Goal: Task Accomplishment & Management: Manage account settings

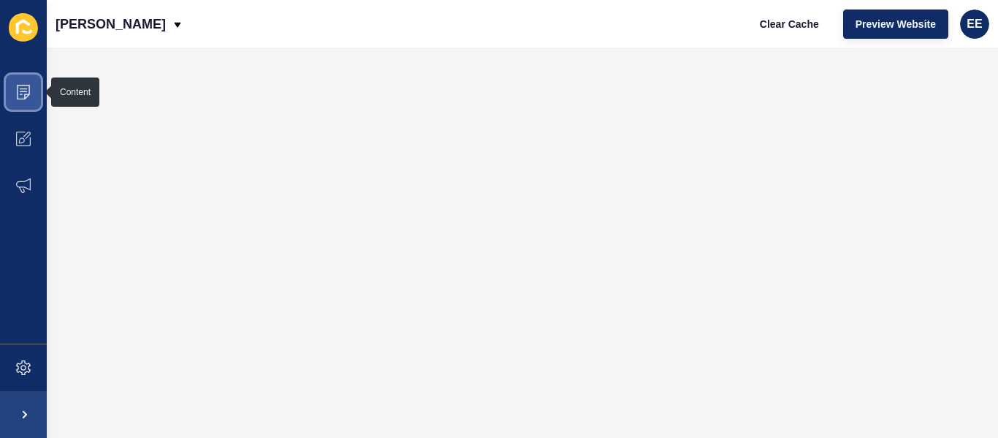
click at [33, 94] on span at bounding box center [23, 92] width 47 height 47
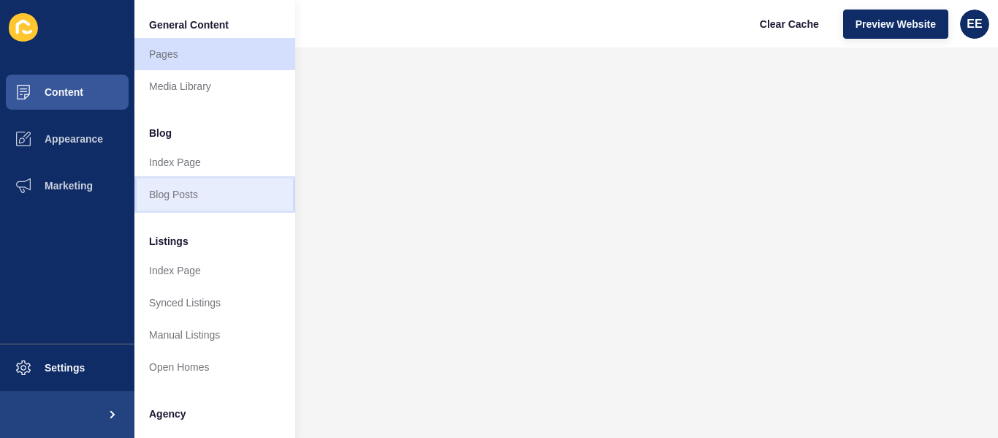
click at [174, 191] on link "Blog Posts" at bounding box center [214, 194] width 161 height 32
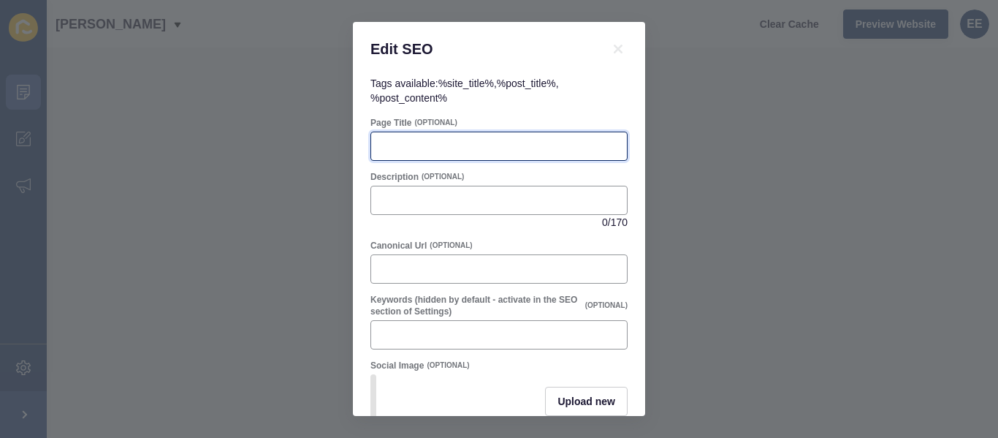
click at [405, 140] on input "Page Title" at bounding box center [499, 146] width 238 height 15
paste input "Property For Sale Canberra | Buy Property | Burgess Rawson Canberra"
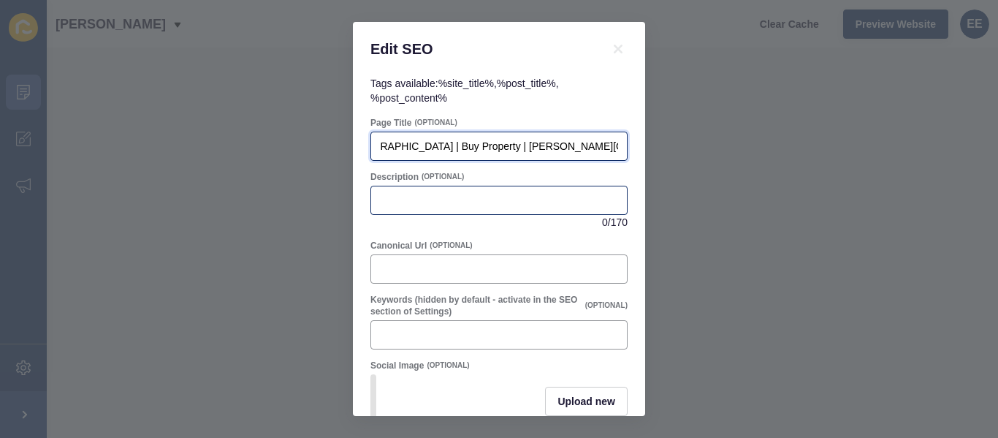
type input "Property For Sale Canberra | Buy Property | Burgess Rawson Canberra"
click at [404, 200] on input "Description" at bounding box center [499, 200] width 238 height 15
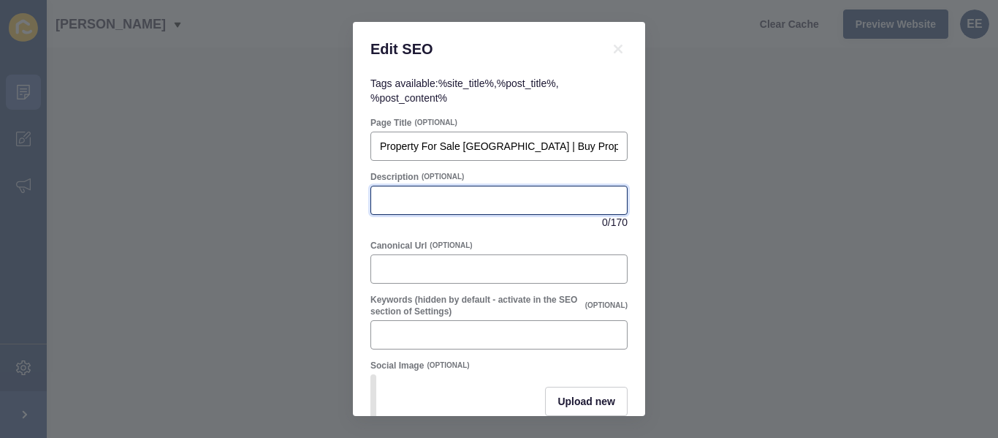
click at [496, 197] on input "Description" at bounding box center [499, 200] width 238 height 15
paste input "Looking to Buy Property in Canberra or explore Property For Sale in Canberra? B…"
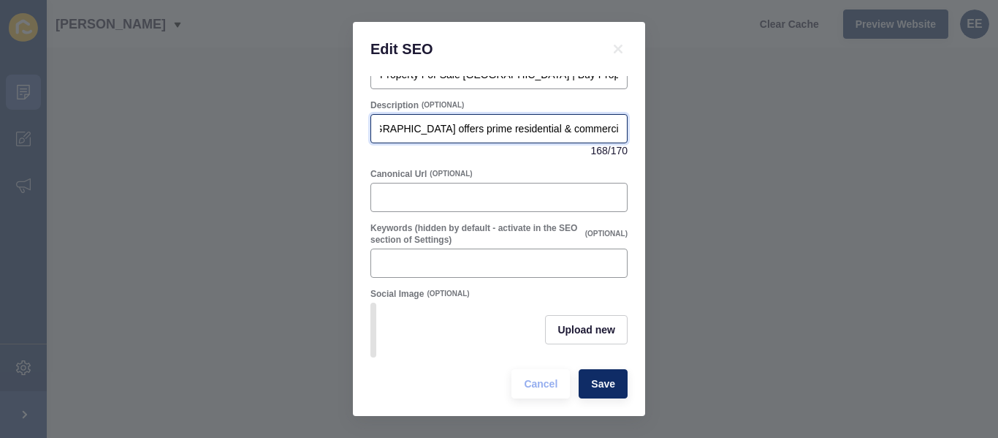
scroll to position [83, 0]
type input "Looking to Buy Property in Canberra or explore Property For Sale in Canberra? B…"
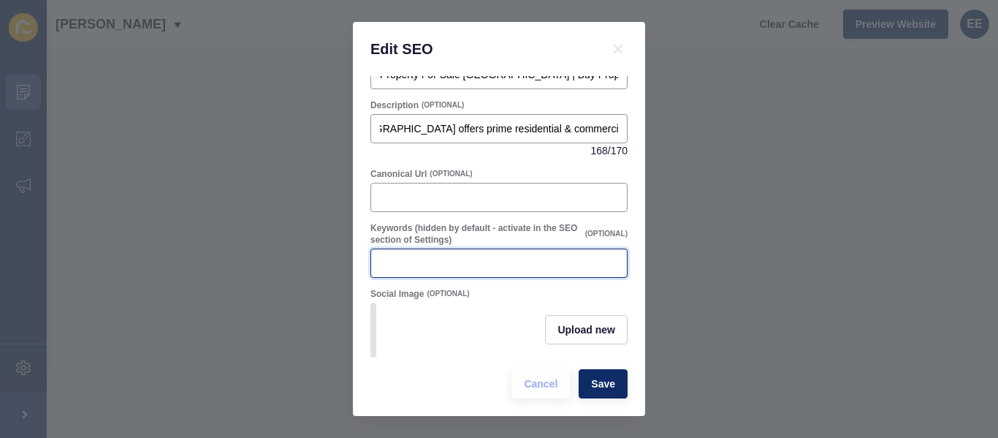
click at [473, 256] on input "Keywords (hidden by default - activate in the SEO section of Settings)" at bounding box center [499, 263] width 238 height 15
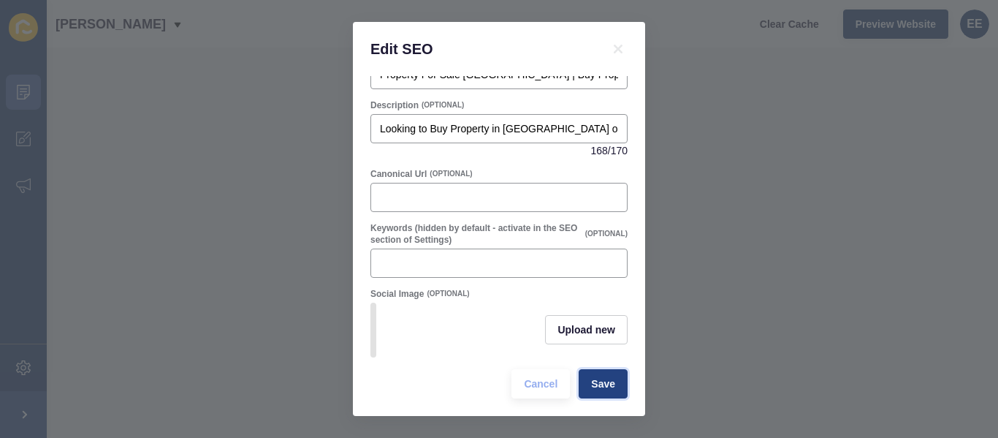
click at [591, 385] on span "Save" at bounding box center [603, 383] width 24 height 15
